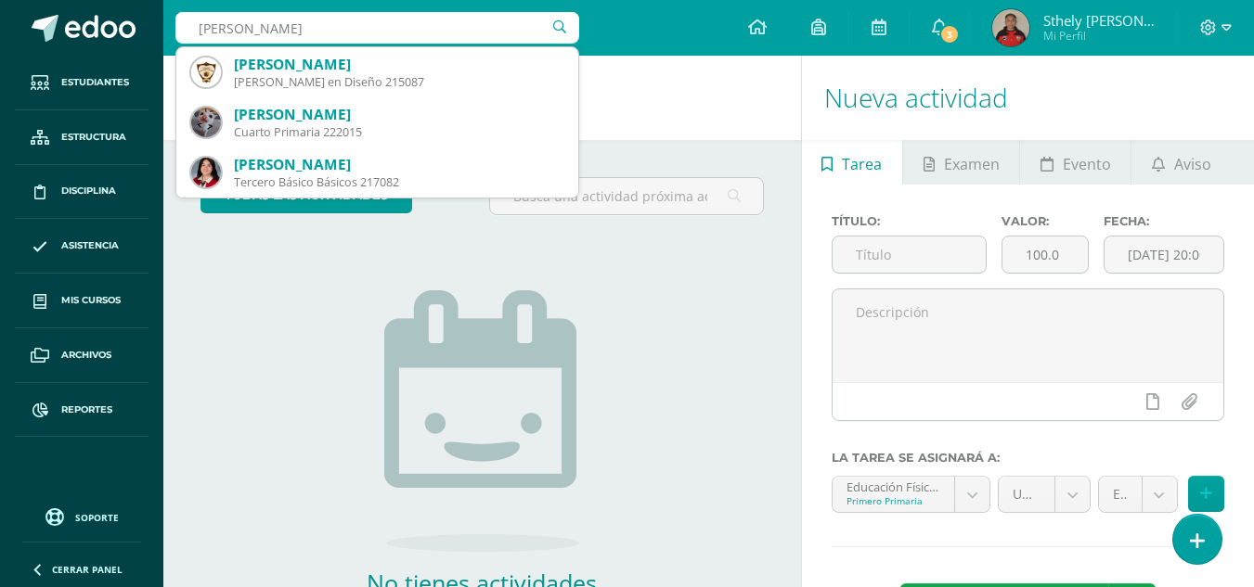
type input "[PERSON_NAME]"
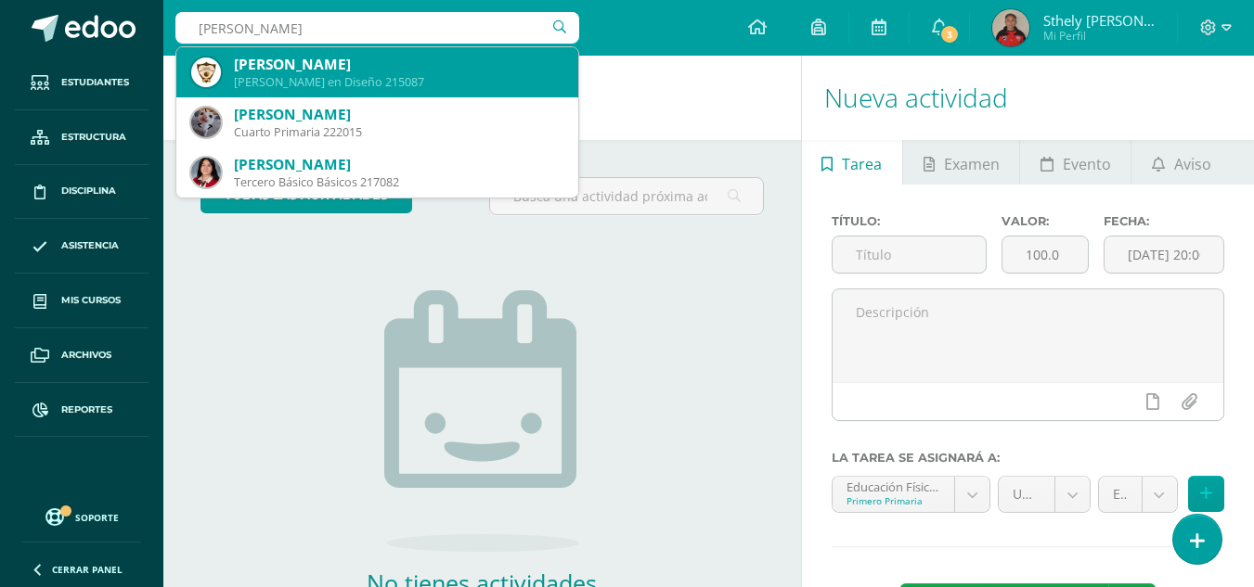
click at [438, 80] on div "[PERSON_NAME] en Diseño 215087" at bounding box center [398, 82] width 329 height 16
